Goal: Task Accomplishment & Management: Manage account settings

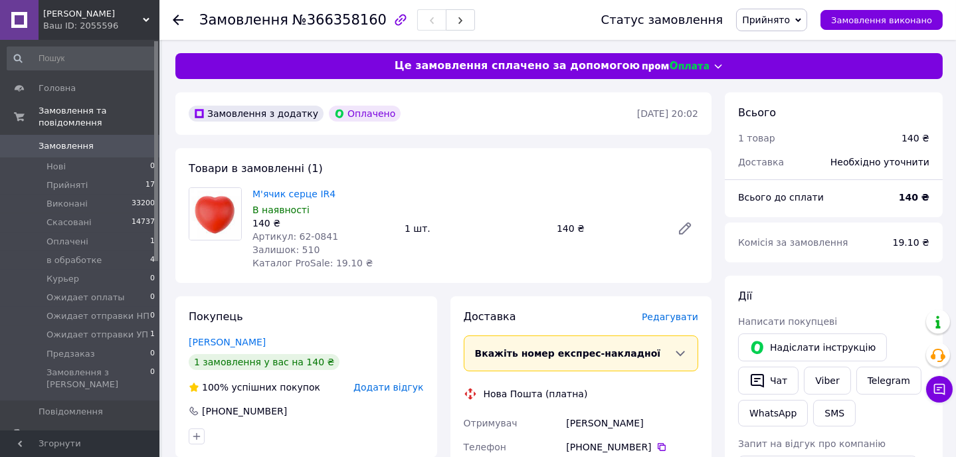
click at [788, 19] on span "Прийнято" at bounding box center [766, 20] width 48 height 11
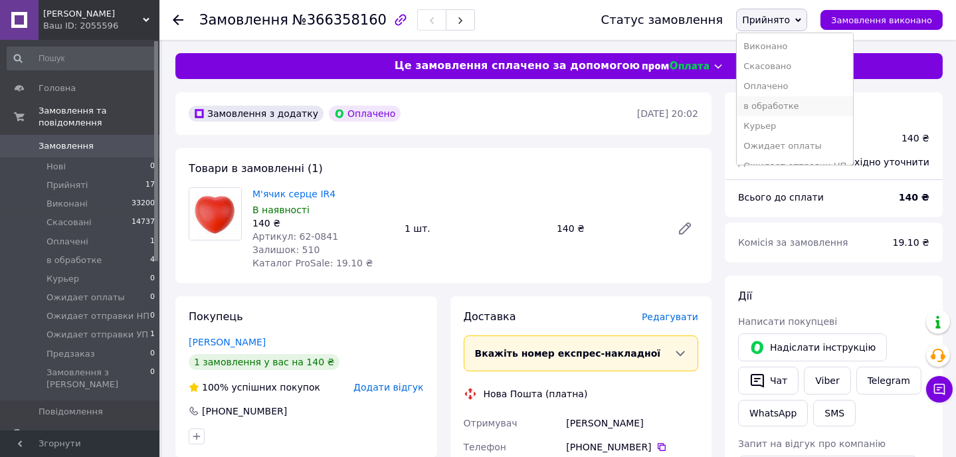
click at [800, 108] on li "в обработке" at bounding box center [795, 106] width 116 height 20
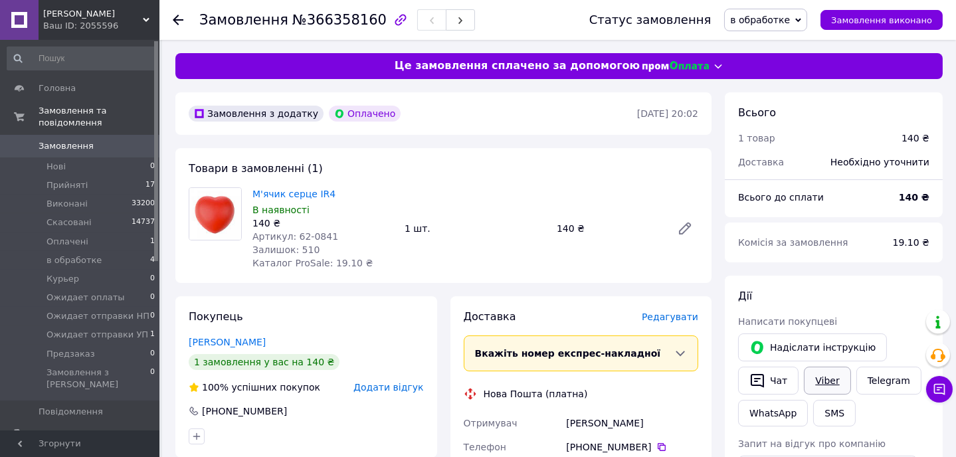
click at [829, 381] on link "Viber" at bounding box center [827, 381] width 47 height 28
click at [64, 140] on span "Замовлення" at bounding box center [66, 146] width 55 height 12
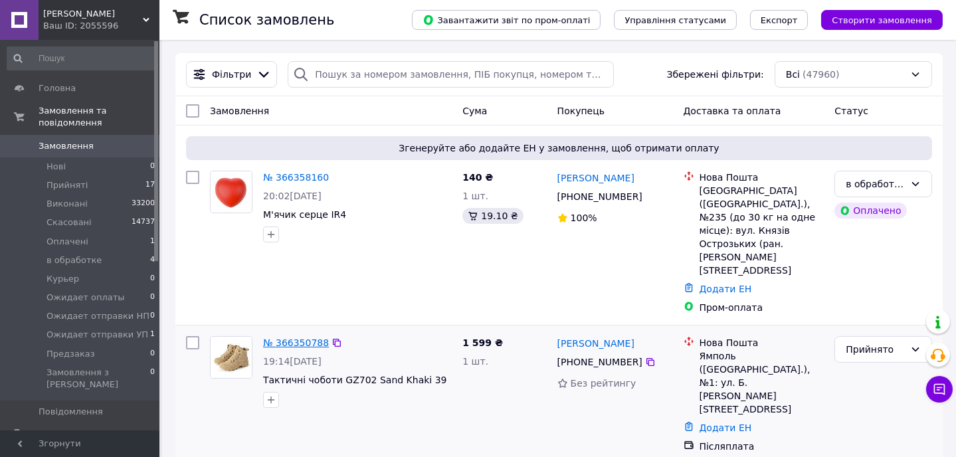
click at [299, 338] on link "№ 366350788" at bounding box center [296, 343] width 66 height 11
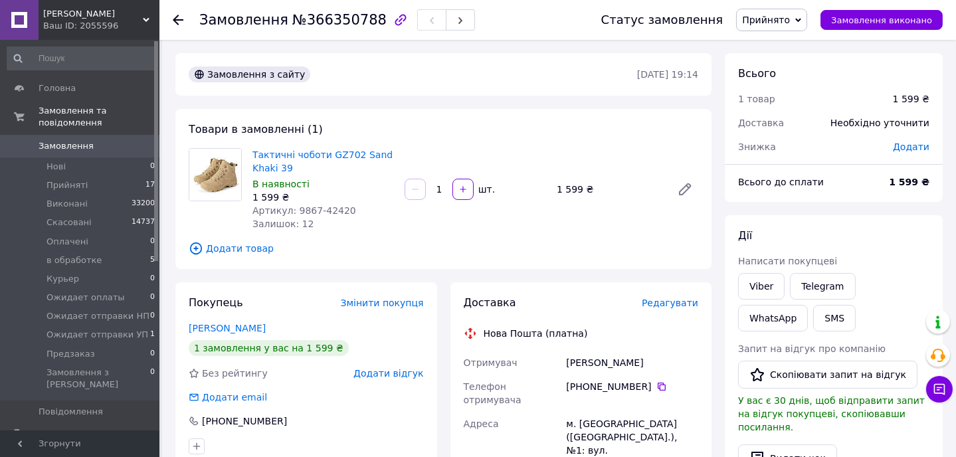
click at [237, 249] on span "Додати товар" at bounding box center [444, 248] width 510 height 15
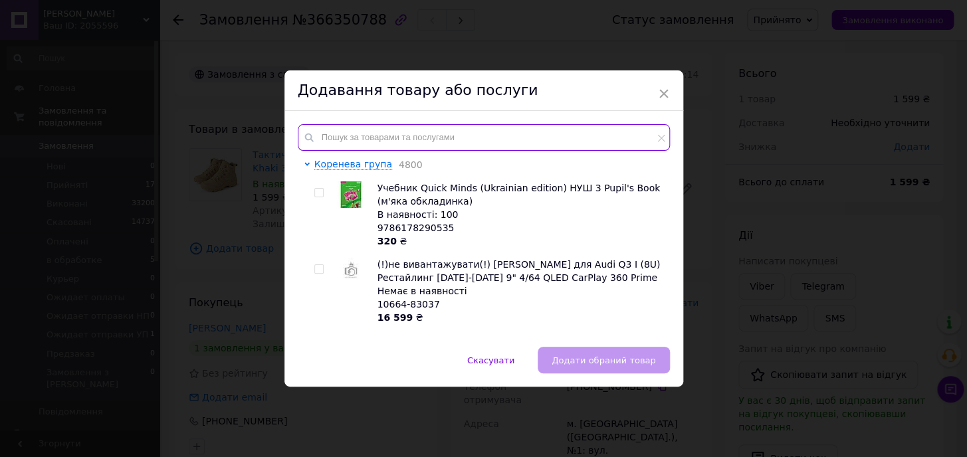
click at [359, 137] on input "text" at bounding box center [484, 137] width 372 height 27
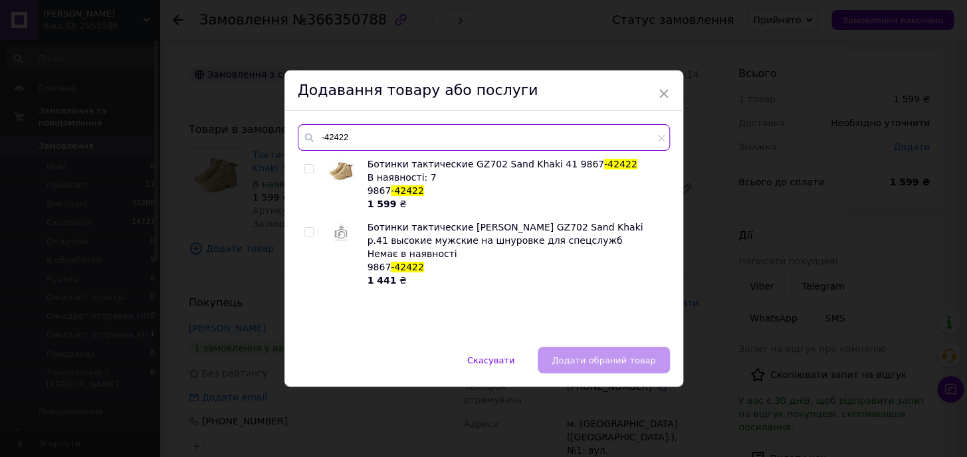
type input "-42422"
click at [312, 165] on div at bounding box center [309, 168] width 10 height 9
click at [306, 167] on input "checkbox" at bounding box center [308, 169] width 9 height 9
checkbox input "true"
click at [610, 358] on span "Додати обраний товар" at bounding box center [604, 361] width 104 height 10
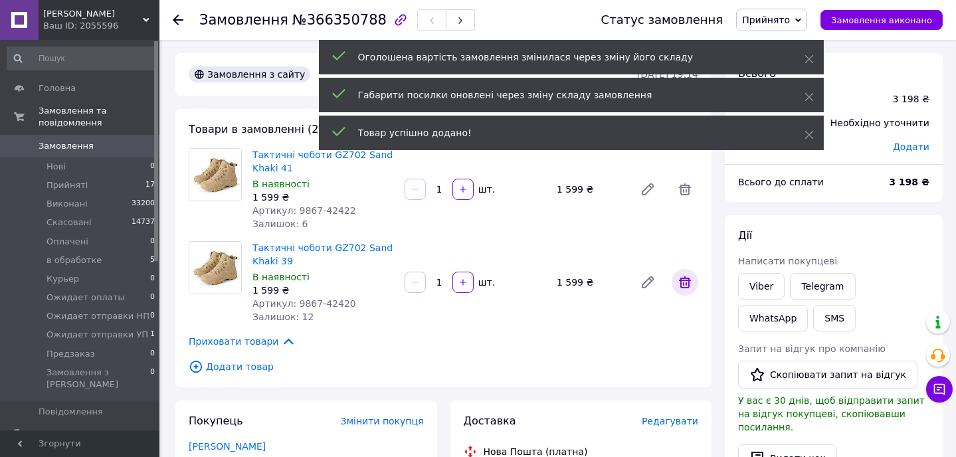
click at [686, 284] on icon at bounding box center [685, 282] width 12 height 12
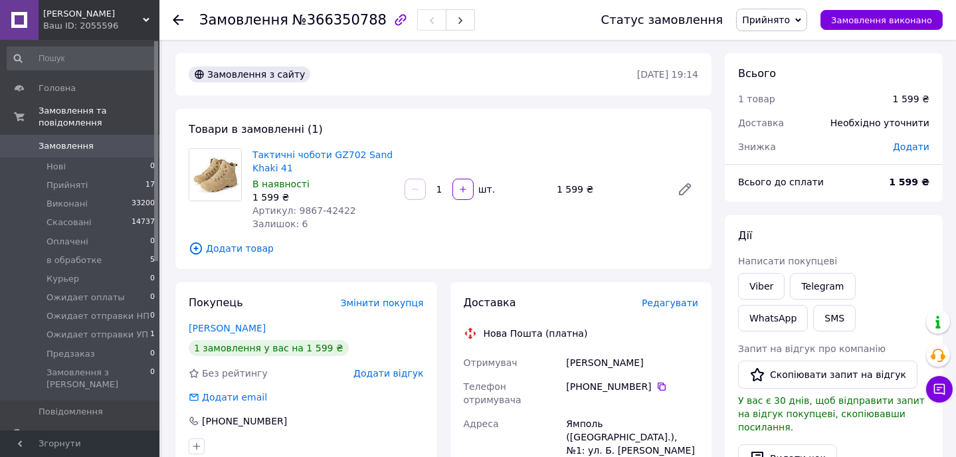
click at [68, 140] on span "Замовлення" at bounding box center [66, 146] width 55 height 12
